Goal: Transaction & Acquisition: Purchase product/service

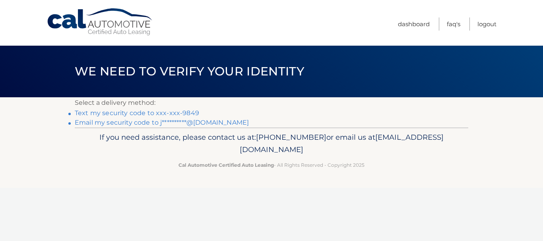
click at [153, 113] on link "Text my security code to xxx-xxx-9849" at bounding box center [137, 113] width 124 height 8
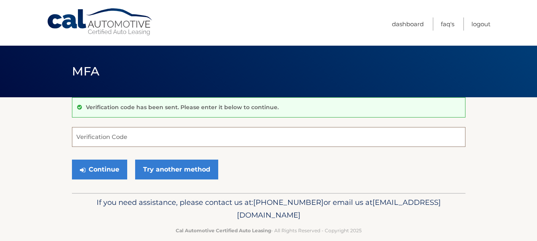
click at [138, 138] on input "Verification Code" at bounding box center [268, 137] width 393 height 20
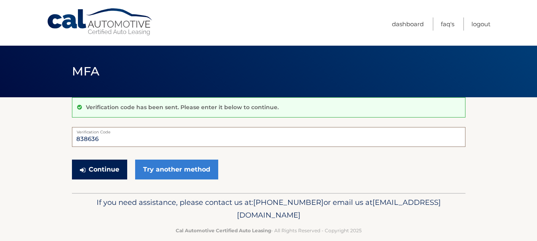
type input "838636"
click at [98, 175] on button "Continue" at bounding box center [99, 170] width 55 height 20
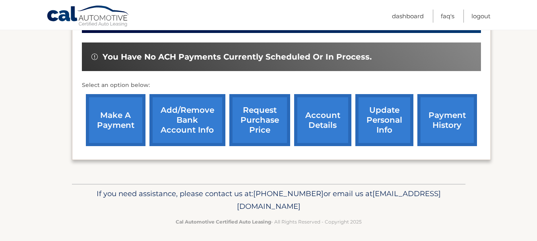
scroll to position [238, 0]
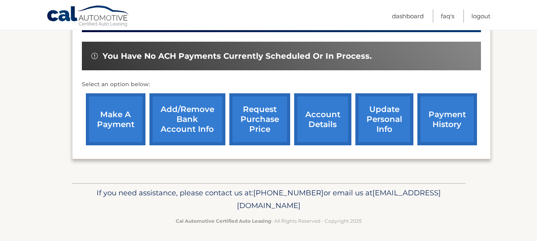
click at [114, 122] on link "make a payment" at bounding box center [116, 119] width 60 height 52
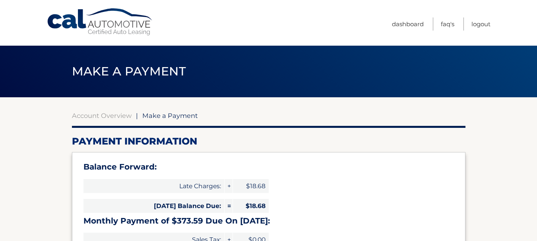
select select "YzFmNzNmYWYtM2ZjYi00ZjAyLTliNzgtNzE3YmU5MTljMzg5"
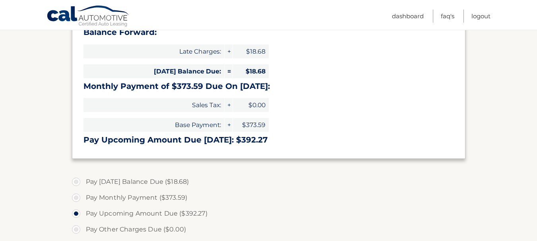
scroll to position [147, 0]
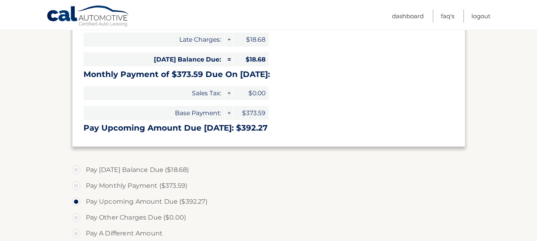
click at [145, 186] on label "Pay Monthly Payment ($373.59)" at bounding box center [268, 186] width 393 height 16
click at [83, 186] on input "Pay Monthly Payment ($373.59)" at bounding box center [79, 184] width 8 height 13
radio input "true"
type input "373.59"
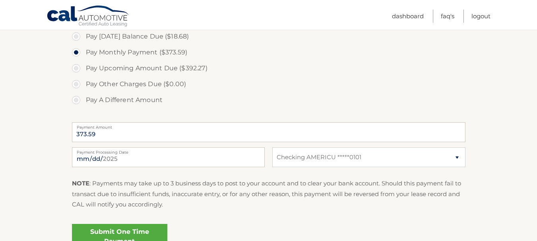
scroll to position [282, 0]
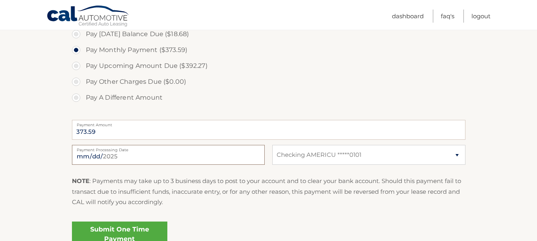
click at [97, 154] on input "2025-08-28" at bounding box center [168, 155] width 193 height 20
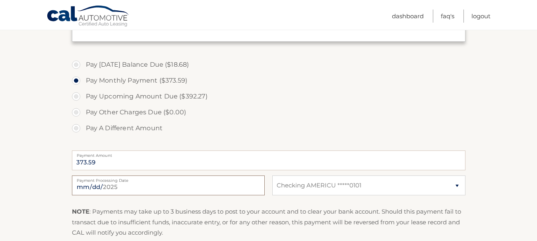
scroll to position [253, 0]
click at [90, 186] on input "2025-08-31" at bounding box center [168, 185] width 193 height 20
type input "2025-08-29"
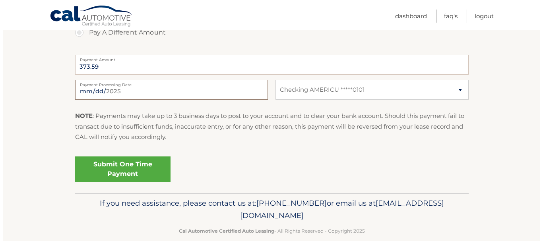
scroll to position [349, 0]
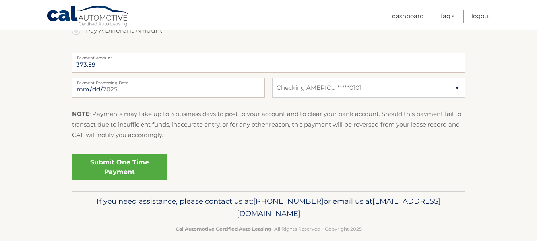
click at [112, 162] on link "Submit One Time Payment" at bounding box center [119, 166] width 95 height 25
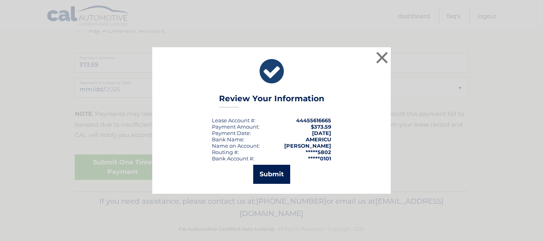
click at [273, 174] on button "Submit" at bounding box center [271, 174] width 37 height 19
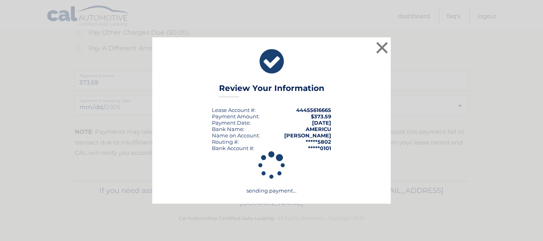
scroll to position [332, 0]
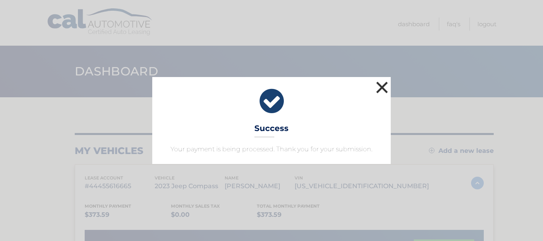
click at [381, 90] on button "×" at bounding box center [382, 87] width 16 height 16
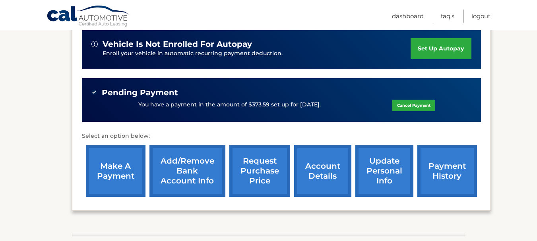
scroll to position [203, 0]
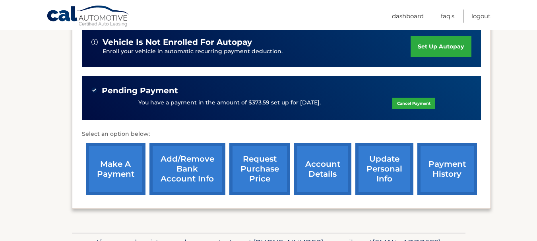
click at [167, 97] on div "You have a payment in the amount of $373.59 set up for [DATE]. Cancel Payment" at bounding box center [281, 102] width 380 height 15
click at [112, 179] on link "make a payment" at bounding box center [116, 169] width 60 height 52
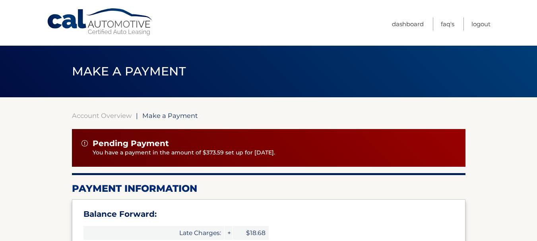
type input "392.27"
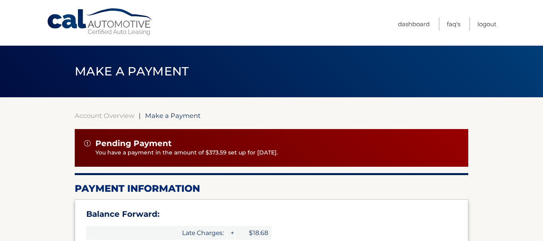
select select "YzFmNzNmYWYtM2ZjYi00ZjAyLTliNzgtNzE3YmU5MTljMzg5"
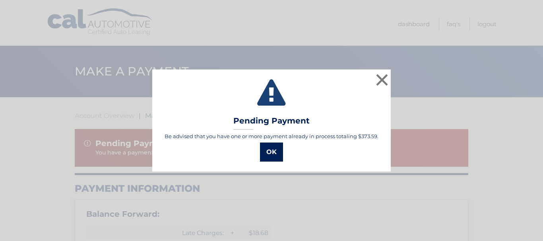
click at [275, 151] on button "OK" at bounding box center [271, 152] width 23 height 19
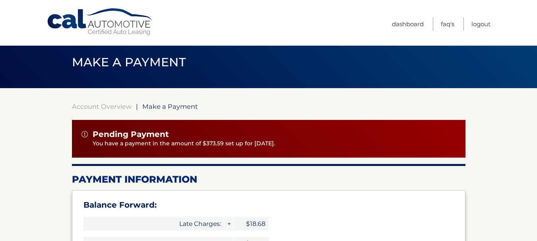
scroll to position [8, 0]
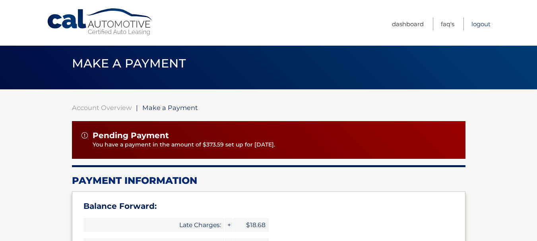
click at [479, 22] on link "Logout" at bounding box center [480, 23] width 19 height 13
